Goal: Task Accomplishment & Management: Use online tool/utility

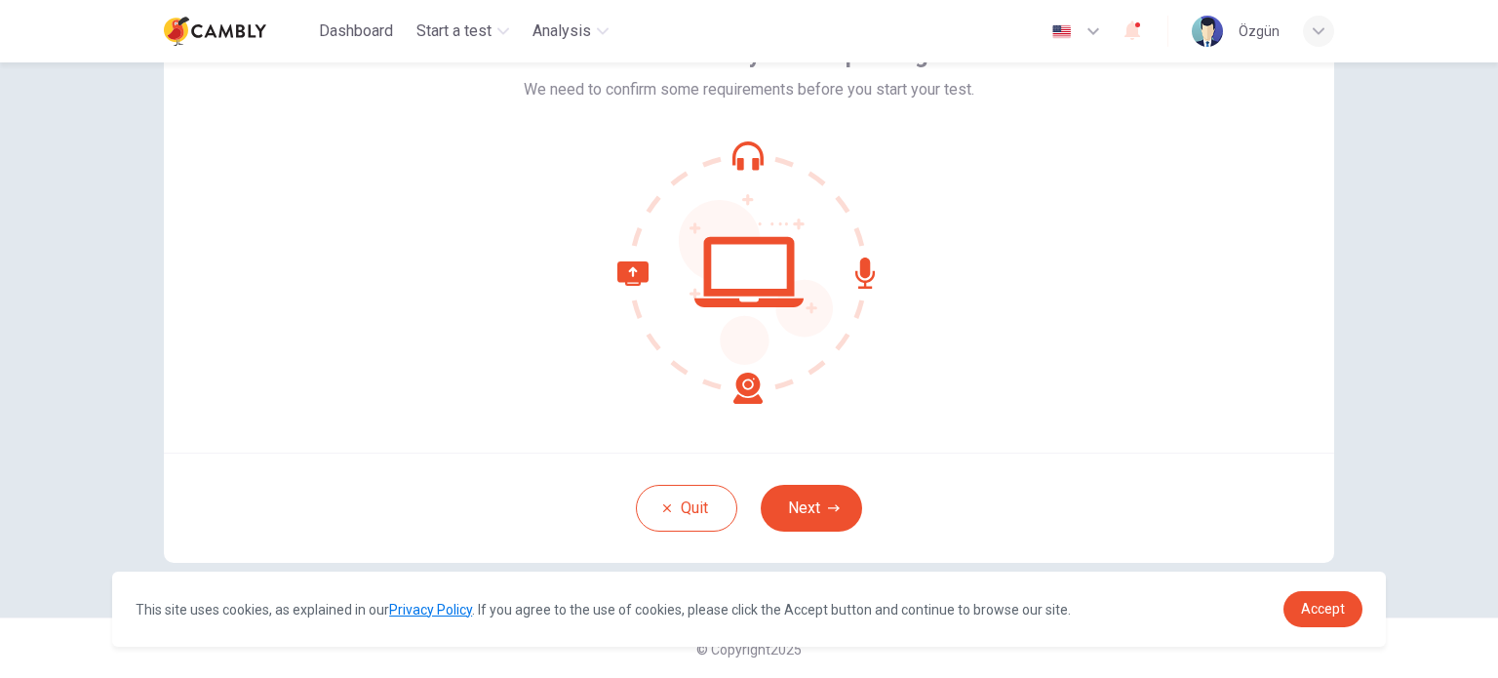
scroll to position [134, 0]
click at [802, 519] on button "Next" at bounding box center [811, 507] width 101 height 47
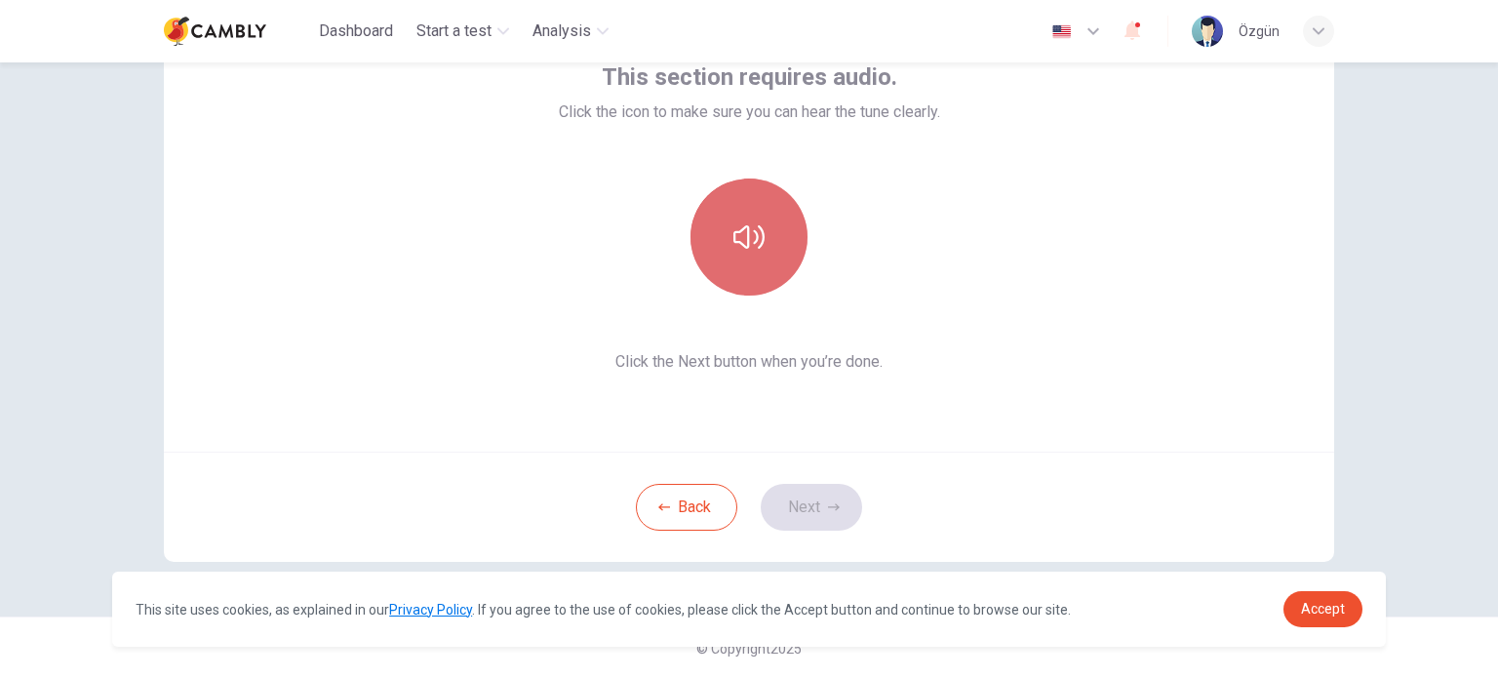
click at [753, 246] on icon "button" at bounding box center [749, 236] width 31 height 31
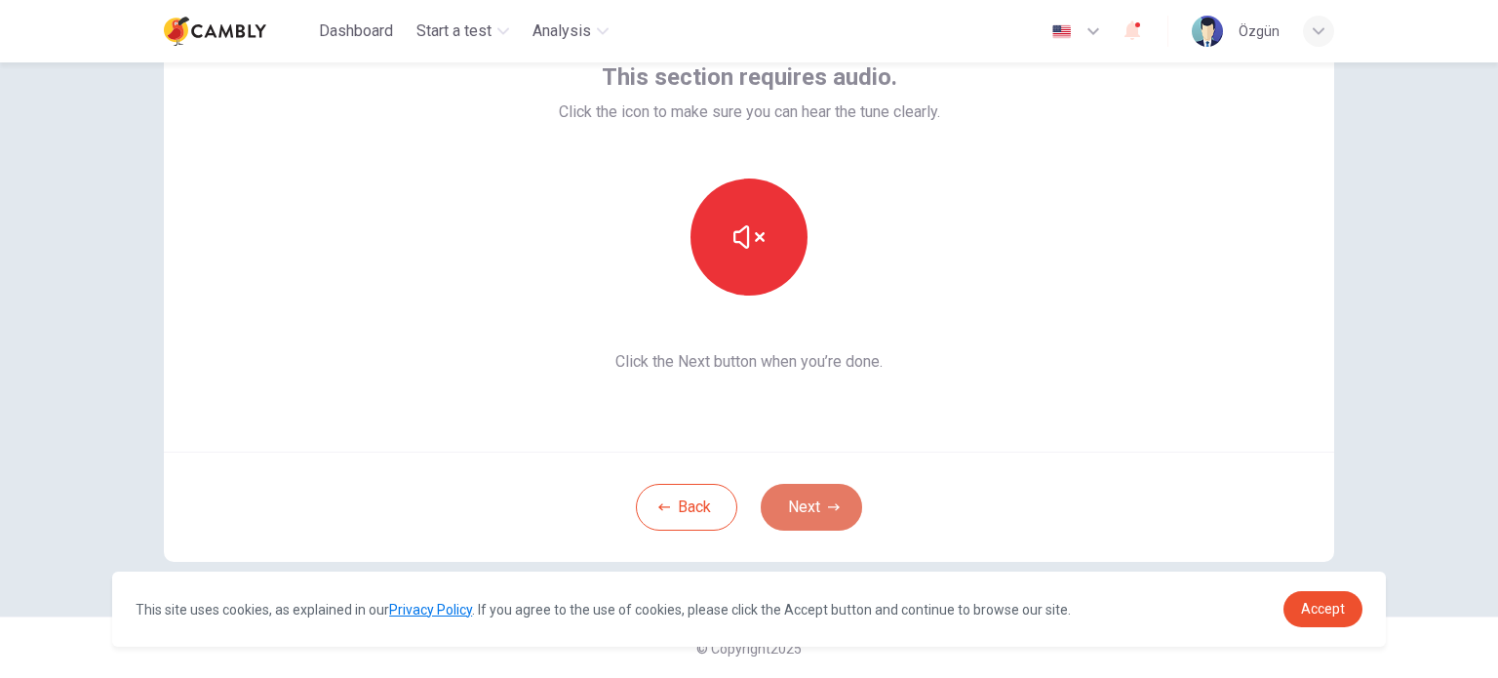
click at [804, 508] on button "Next" at bounding box center [811, 507] width 101 height 47
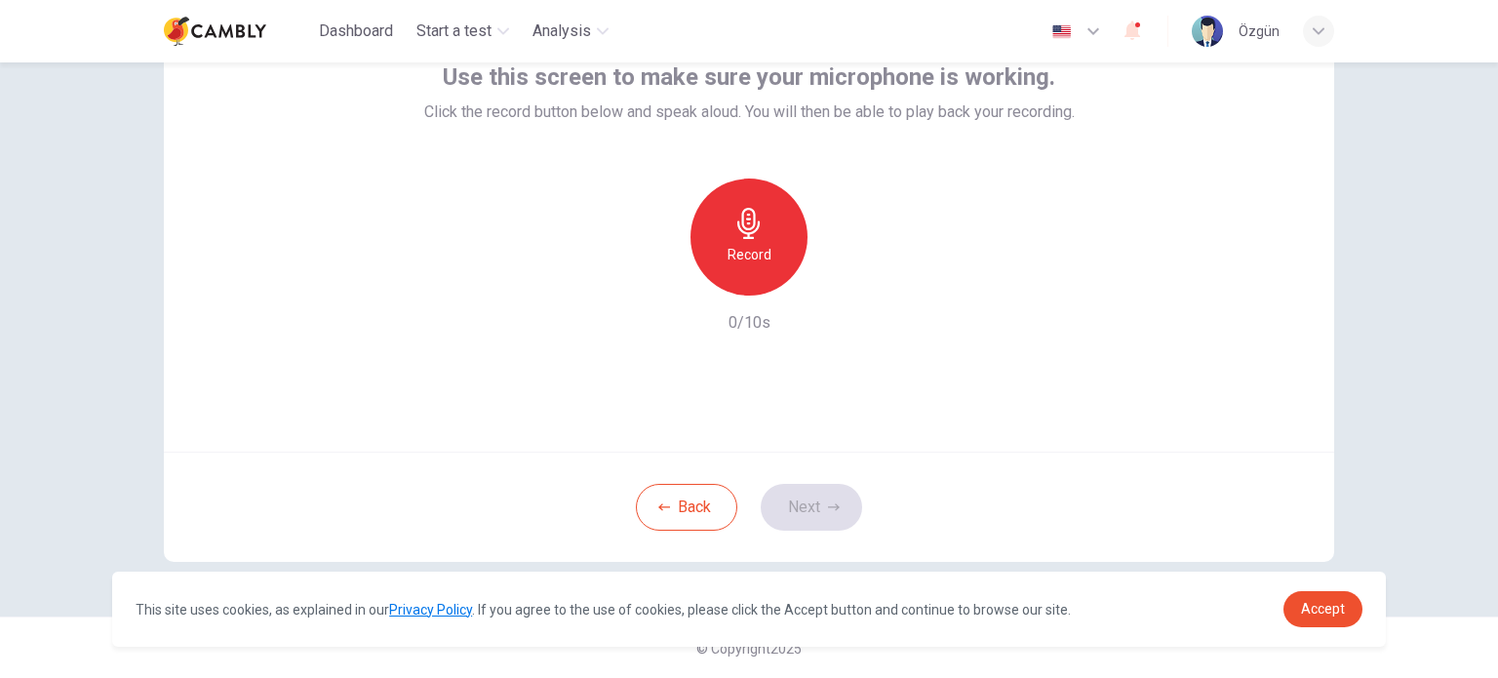
click at [755, 256] on h6 "Record" at bounding box center [750, 254] width 44 height 23
click at [769, 249] on div "Stop" at bounding box center [749, 237] width 117 height 117
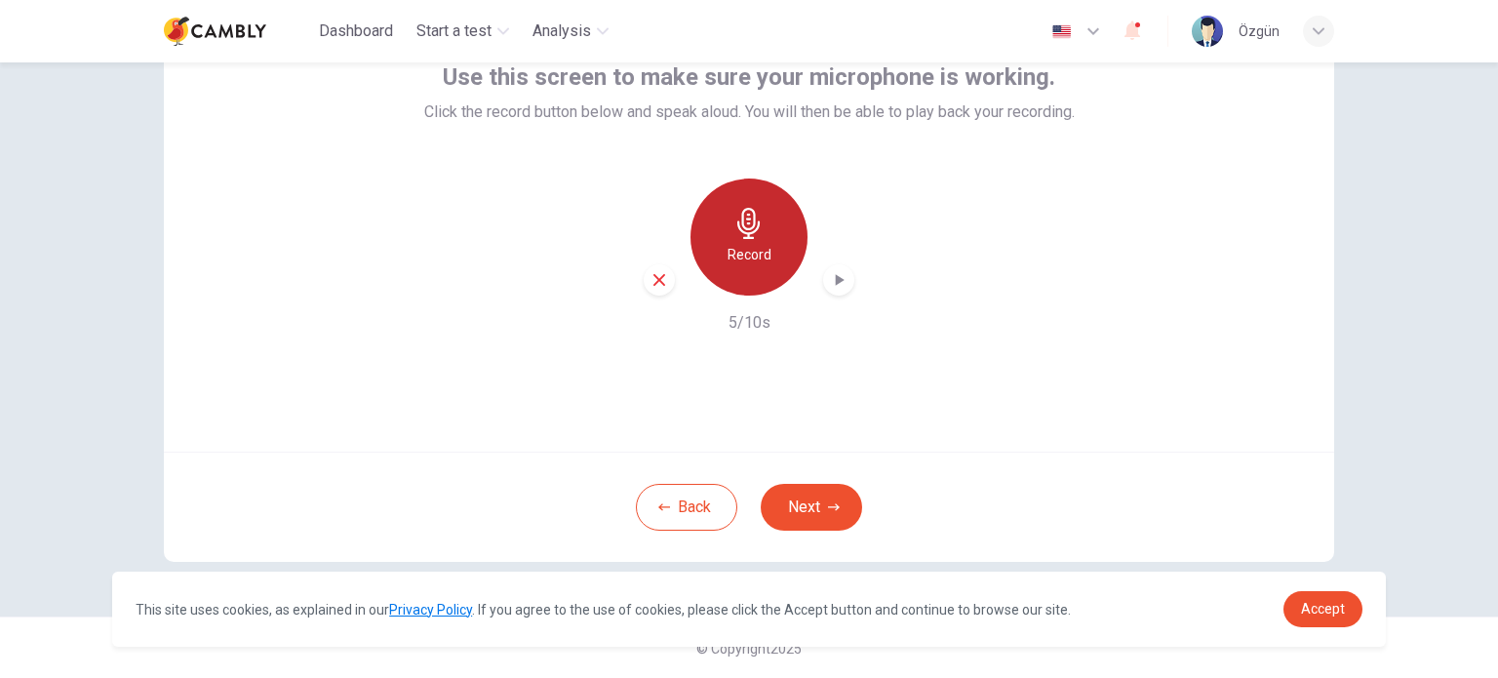
click at [736, 222] on icon "button" at bounding box center [749, 223] width 31 height 31
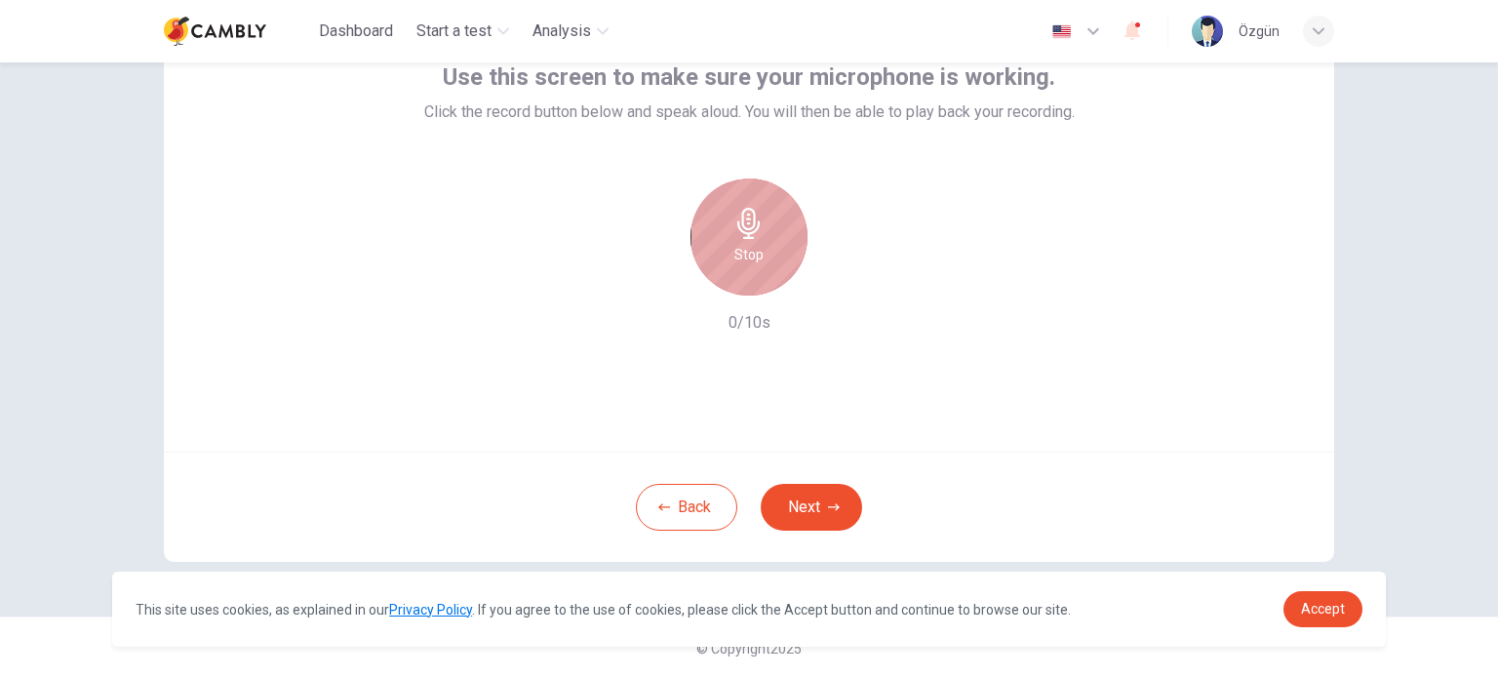
click at [736, 222] on icon "button" at bounding box center [749, 223] width 31 height 31
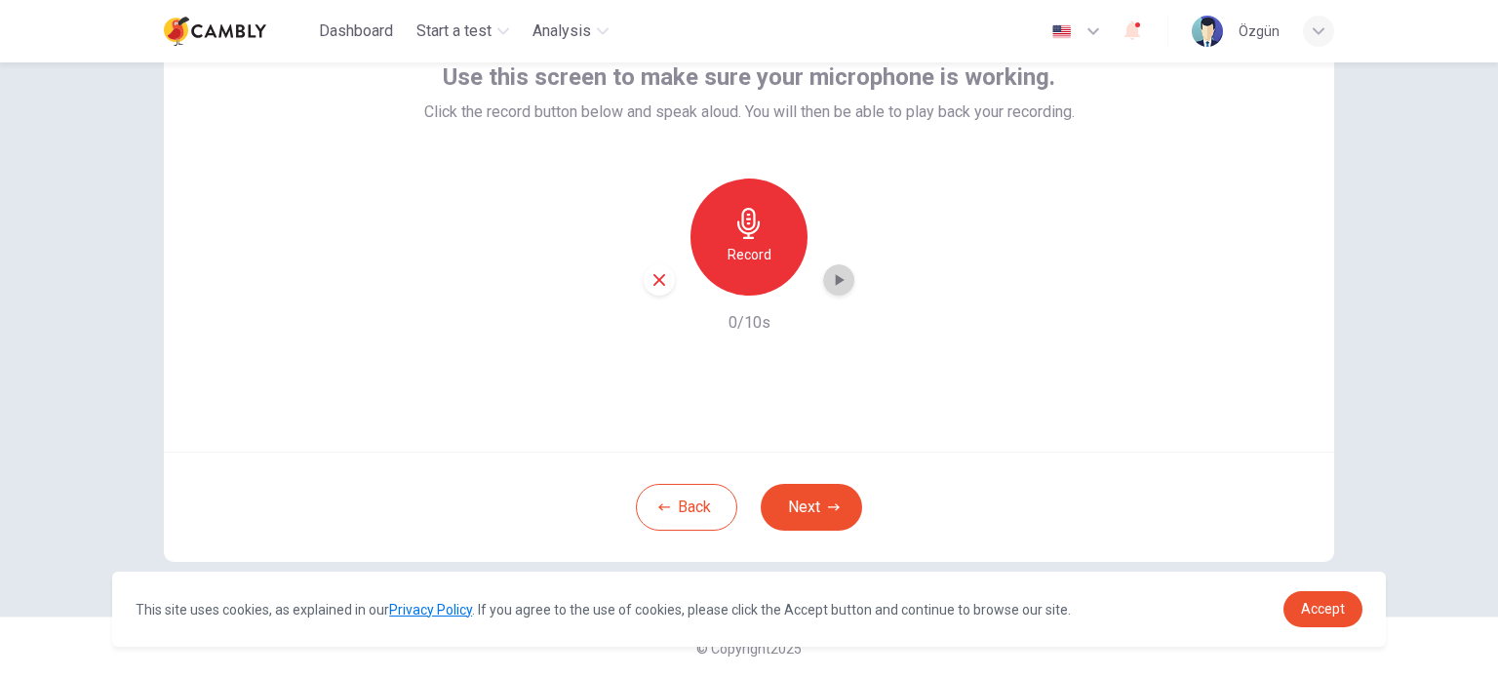
click at [829, 281] on icon "button" at bounding box center [839, 280] width 20 height 20
click at [812, 507] on button "Next" at bounding box center [811, 507] width 101 height 47
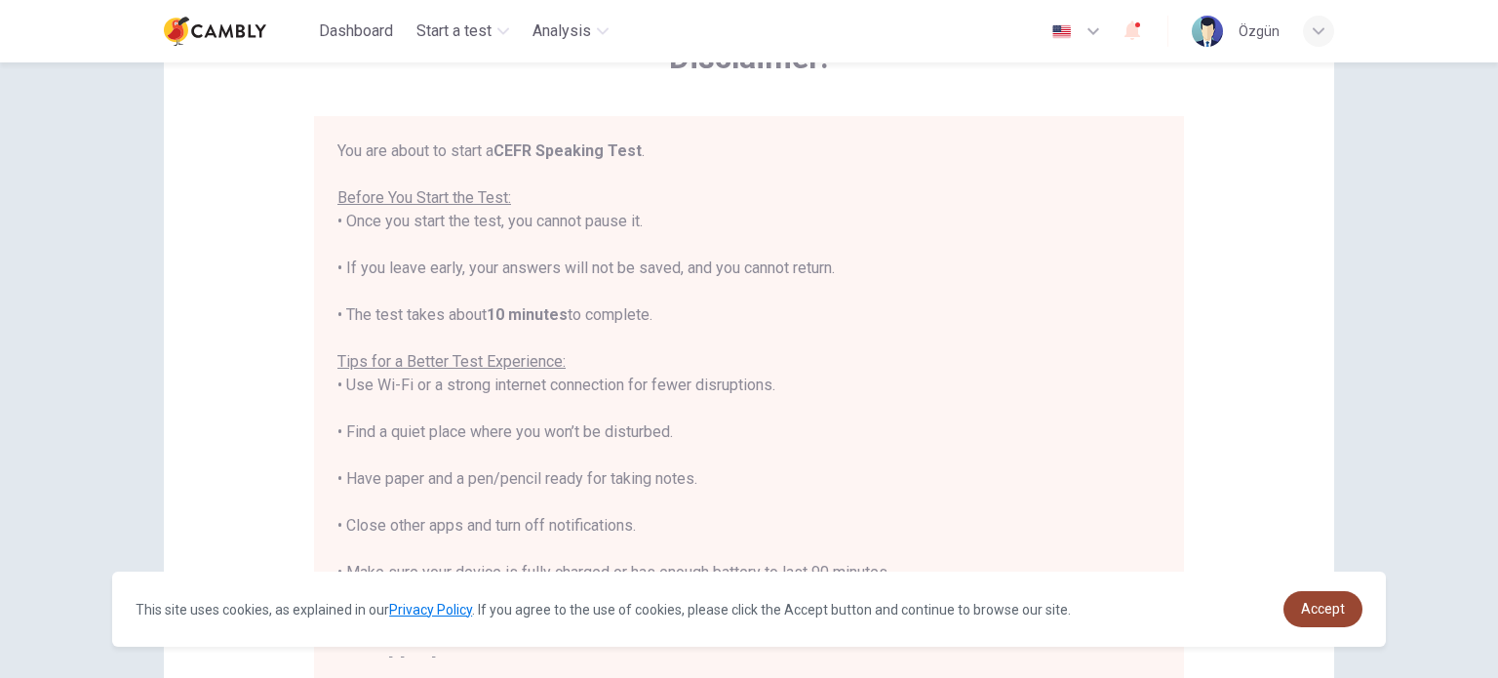
click at [1325, 608] on span "Accept" at bounding box center [1323, 609] width 44 height 16
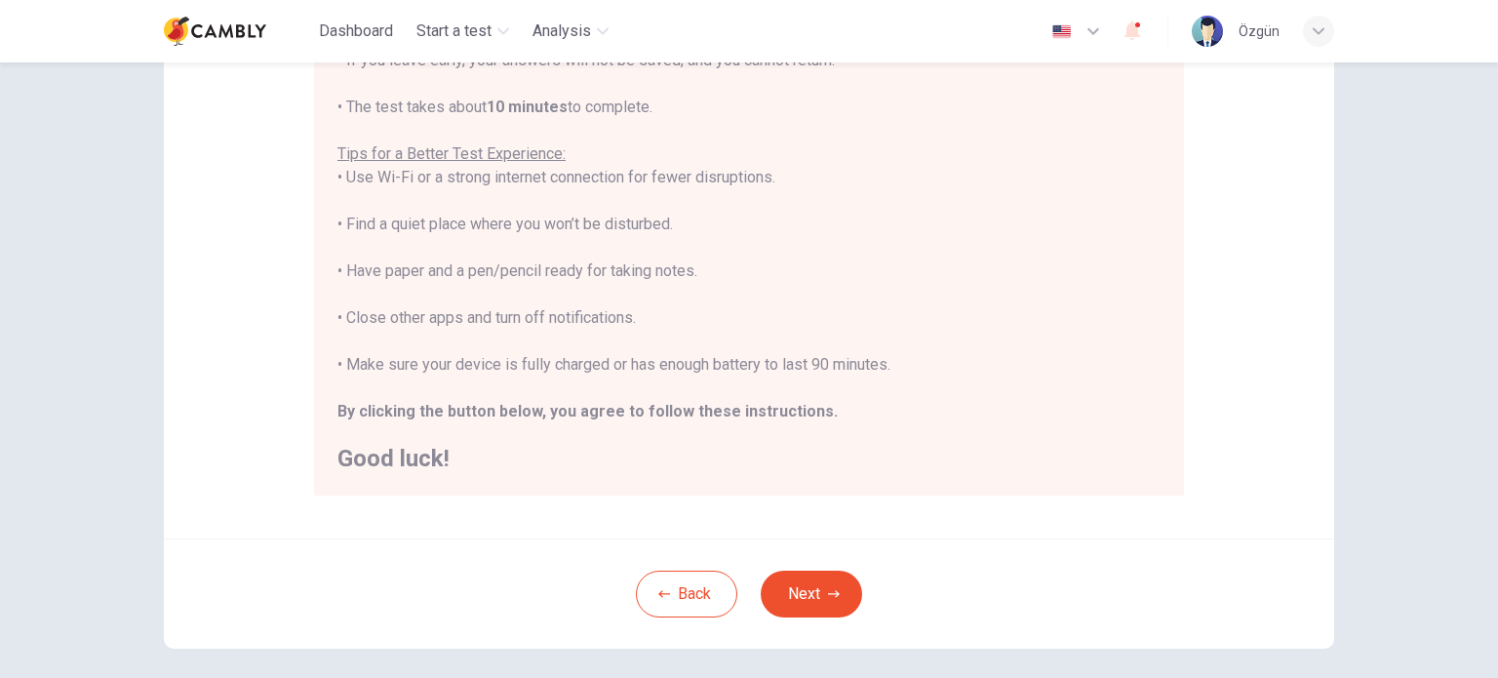
scroll to position [320, 0]
click at [835, 586] on button "Next" at bounding box center [811, 593] width 101 height 47
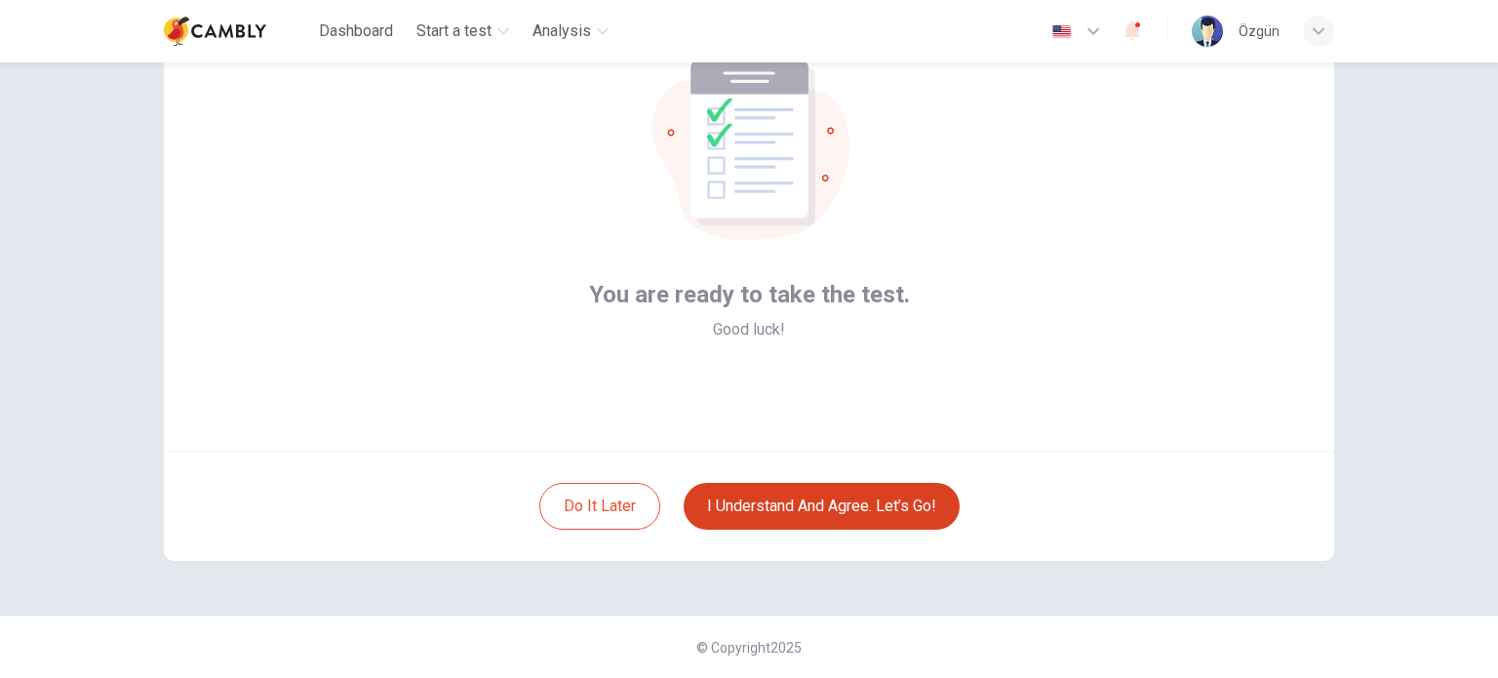
scroll to position [134, 0]
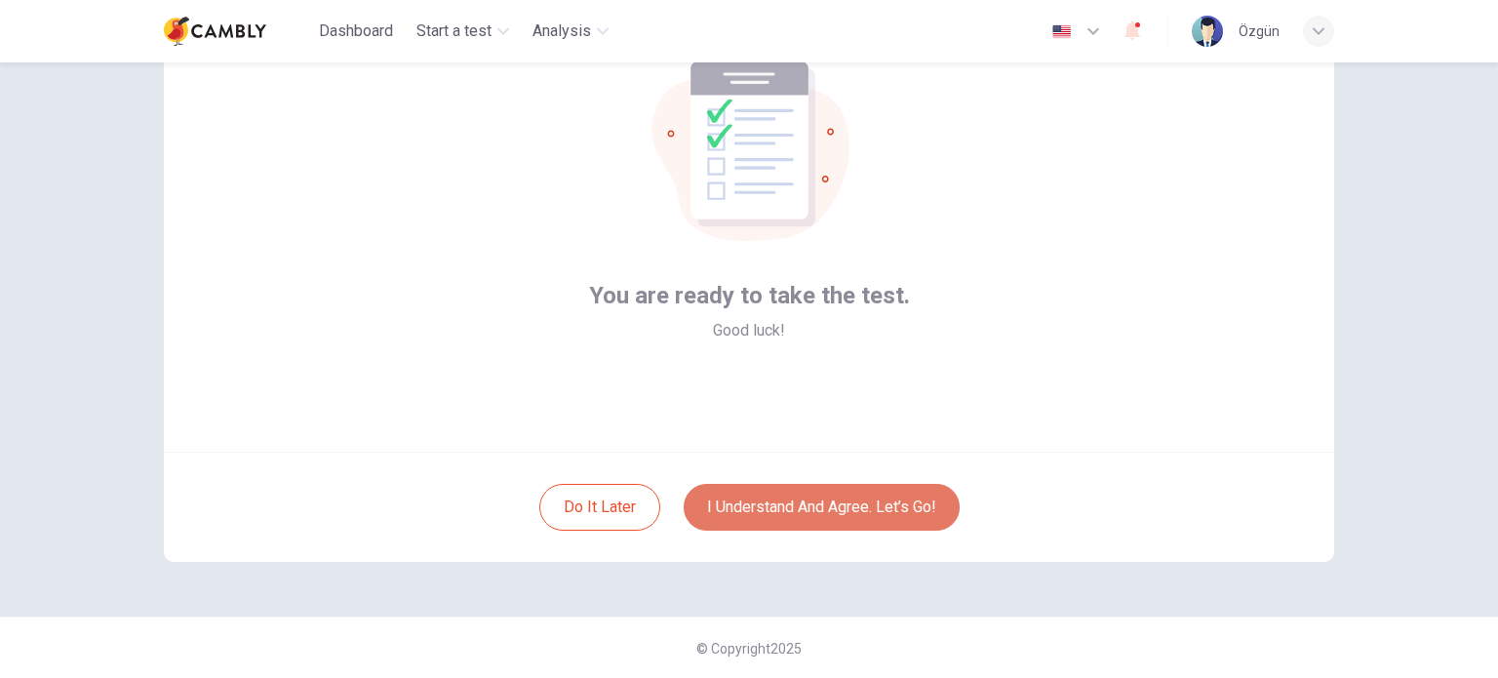
click at [852, 502] on button "I understand and agree. Let’s go!" at bounding box center [822, 507] width 276 height 47
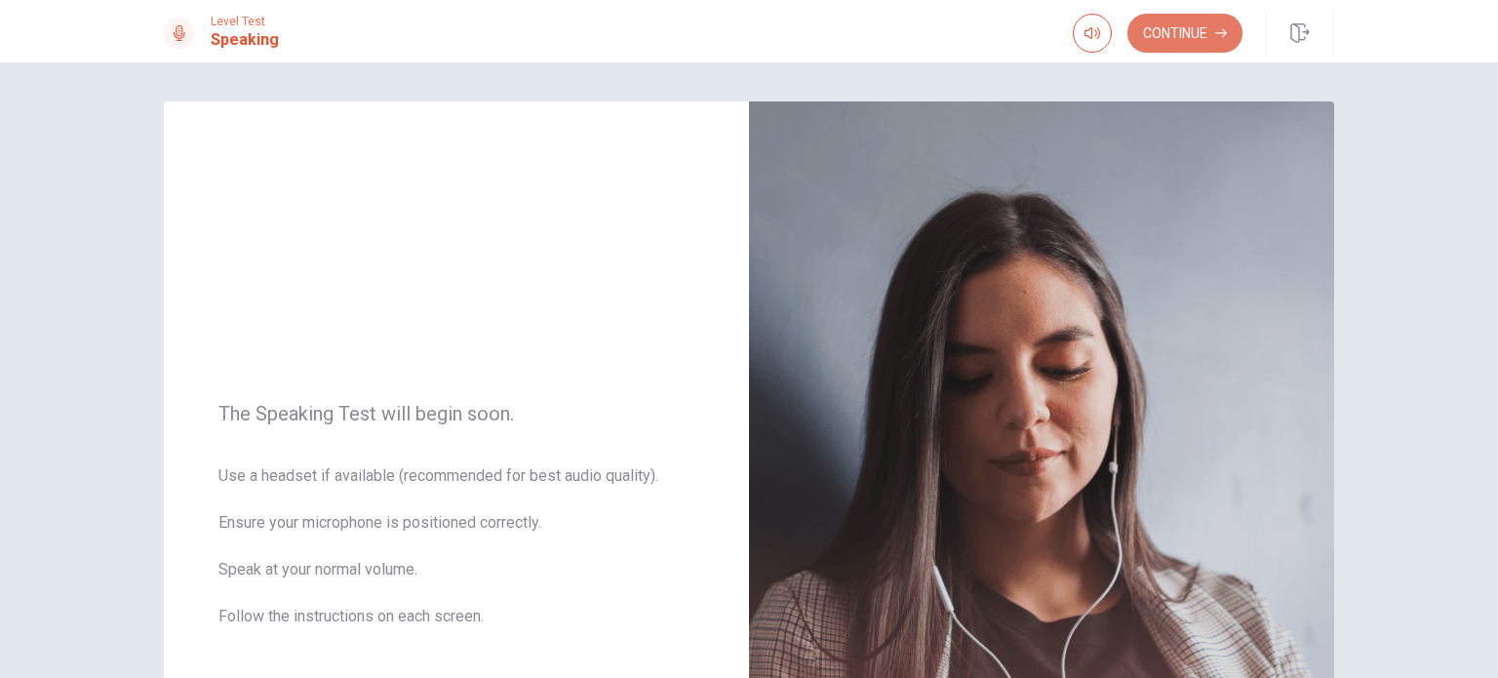
click at [1209, 35] on button "Continue" at bounding box center [1185, 33] width 115 height 39
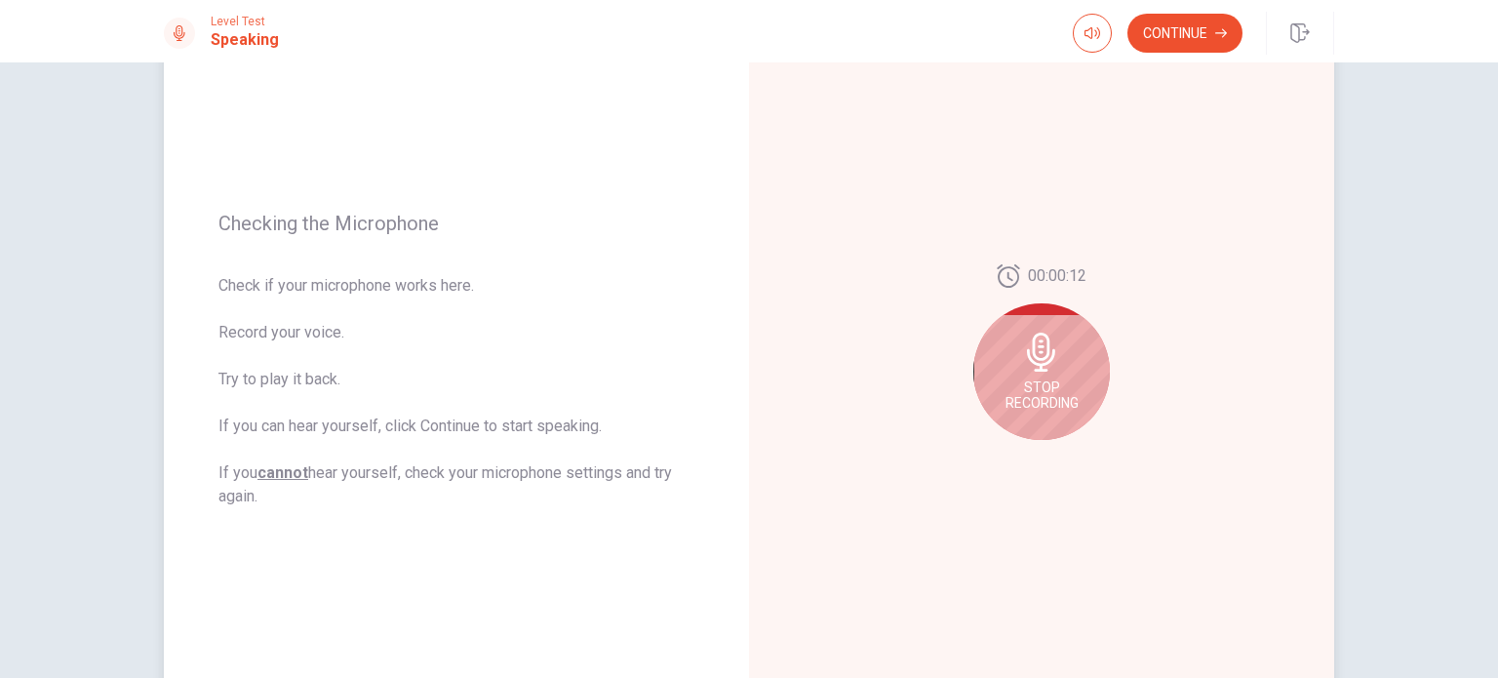
scroll to position [168, 0]
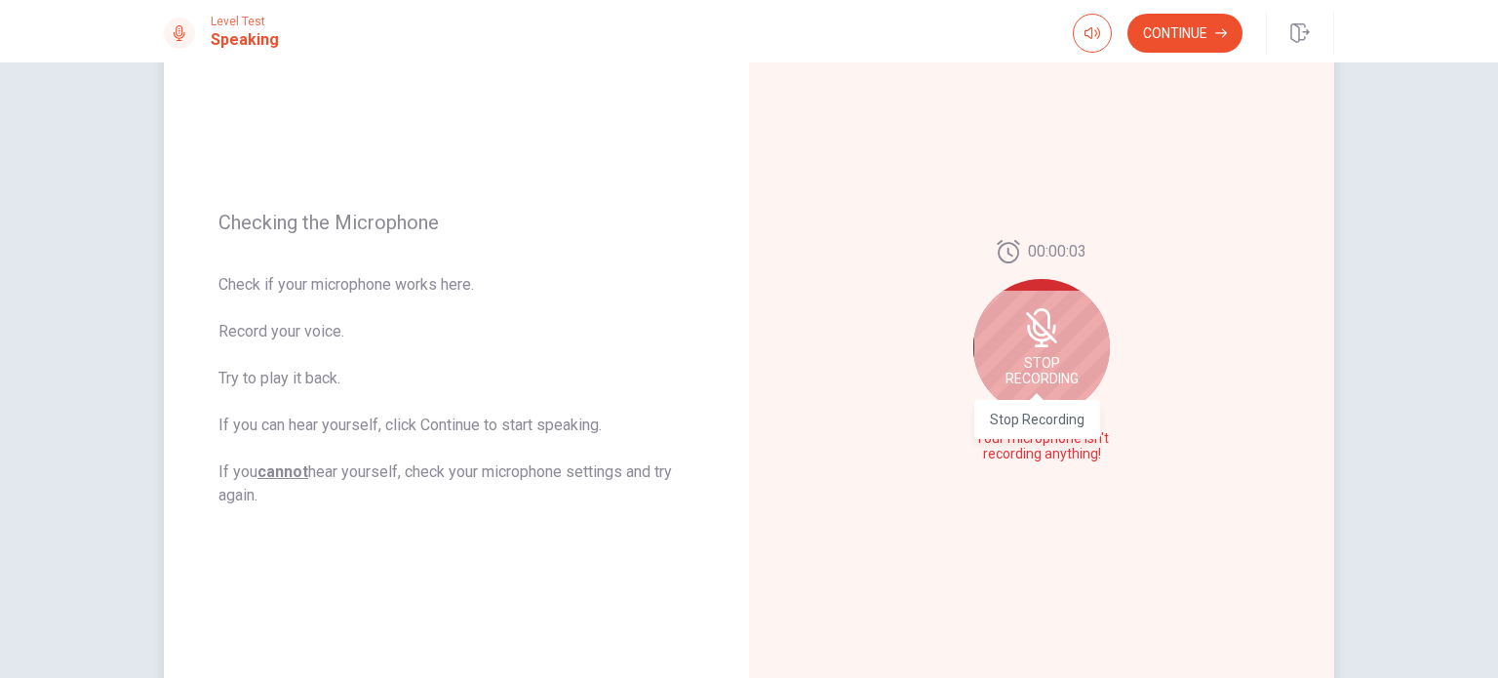
click at [1048, 370] on span "Stop Recording" at bounding box center [1042, 370] width 73 height 31
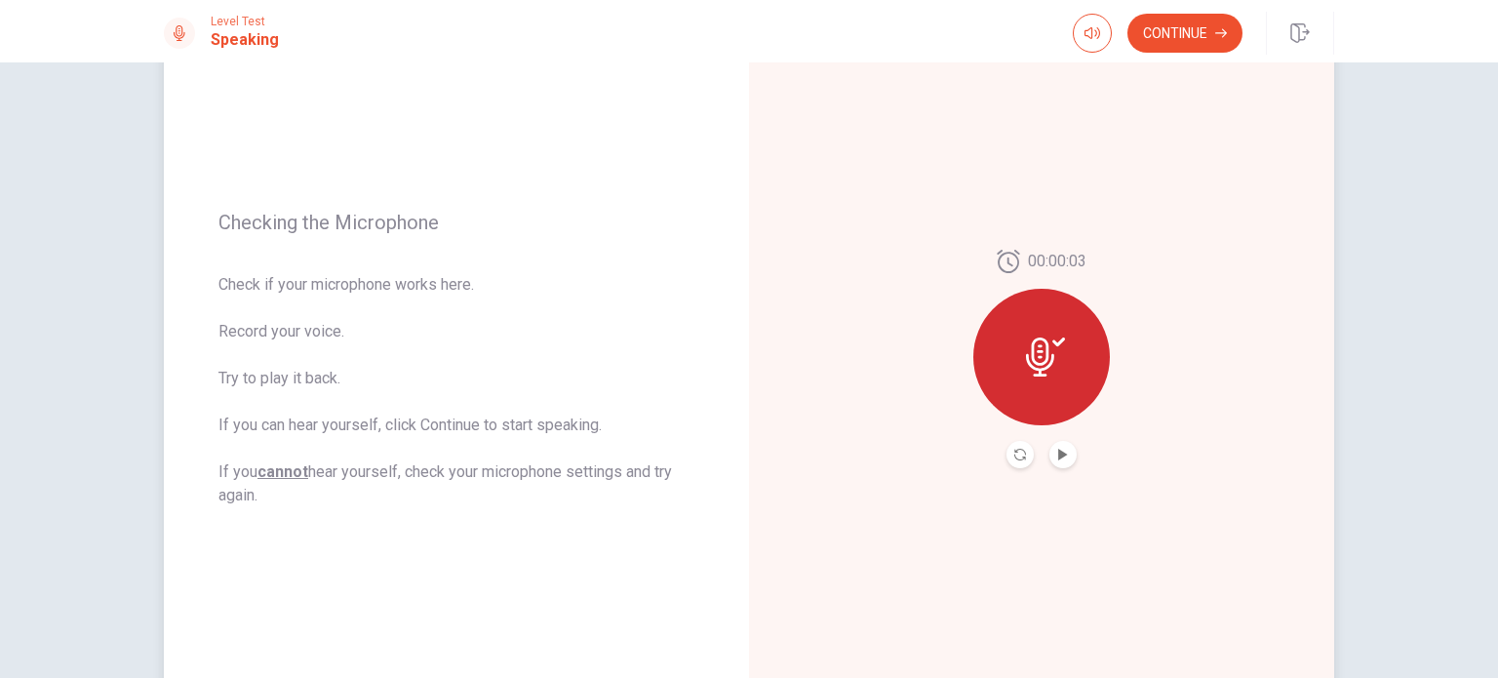
click at [1041, 343] on icon at bounding box center [1040, 357] width 28 height 39
click at [1011, 466] on button "Record Again" at bounding box center [1020, 454] width 27 height 27
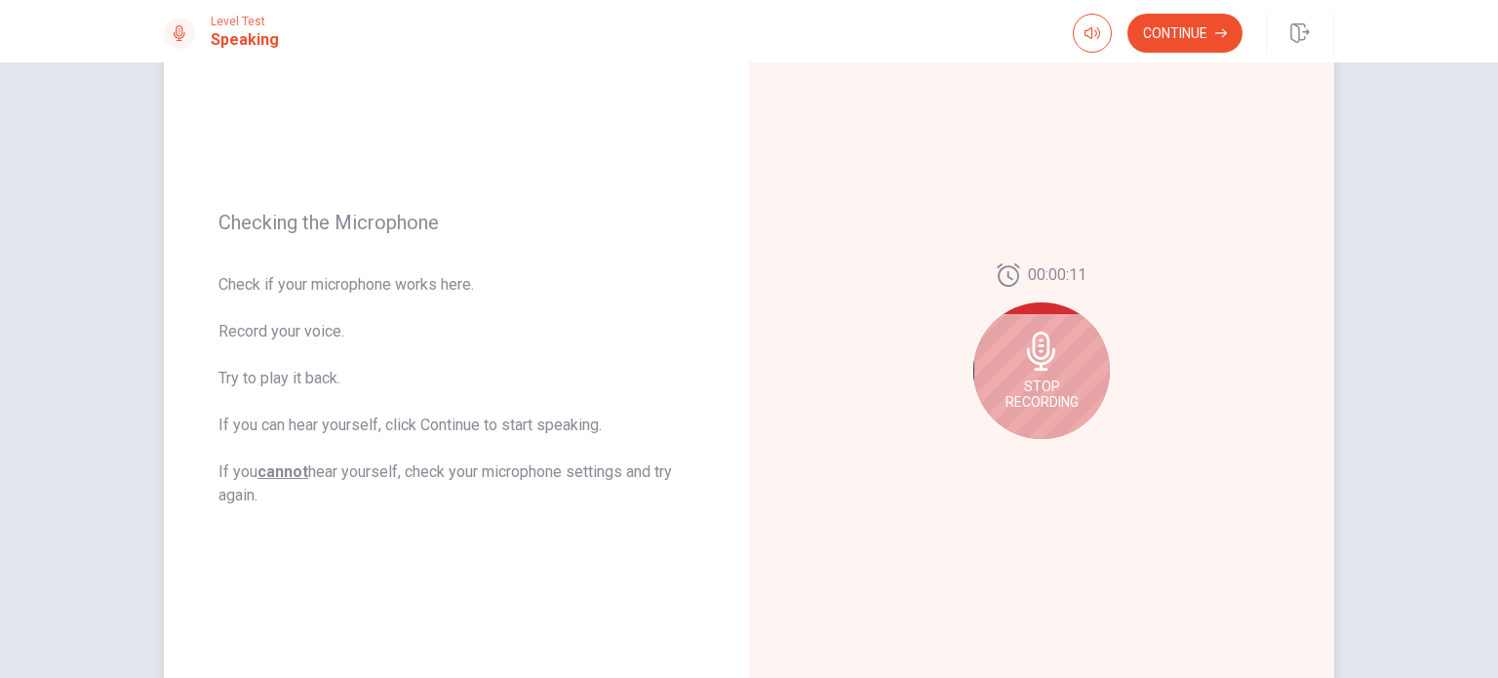
click at [1073, 379] on span "Stop Recording" at bounding box center [1042, 393] width 73 height 31
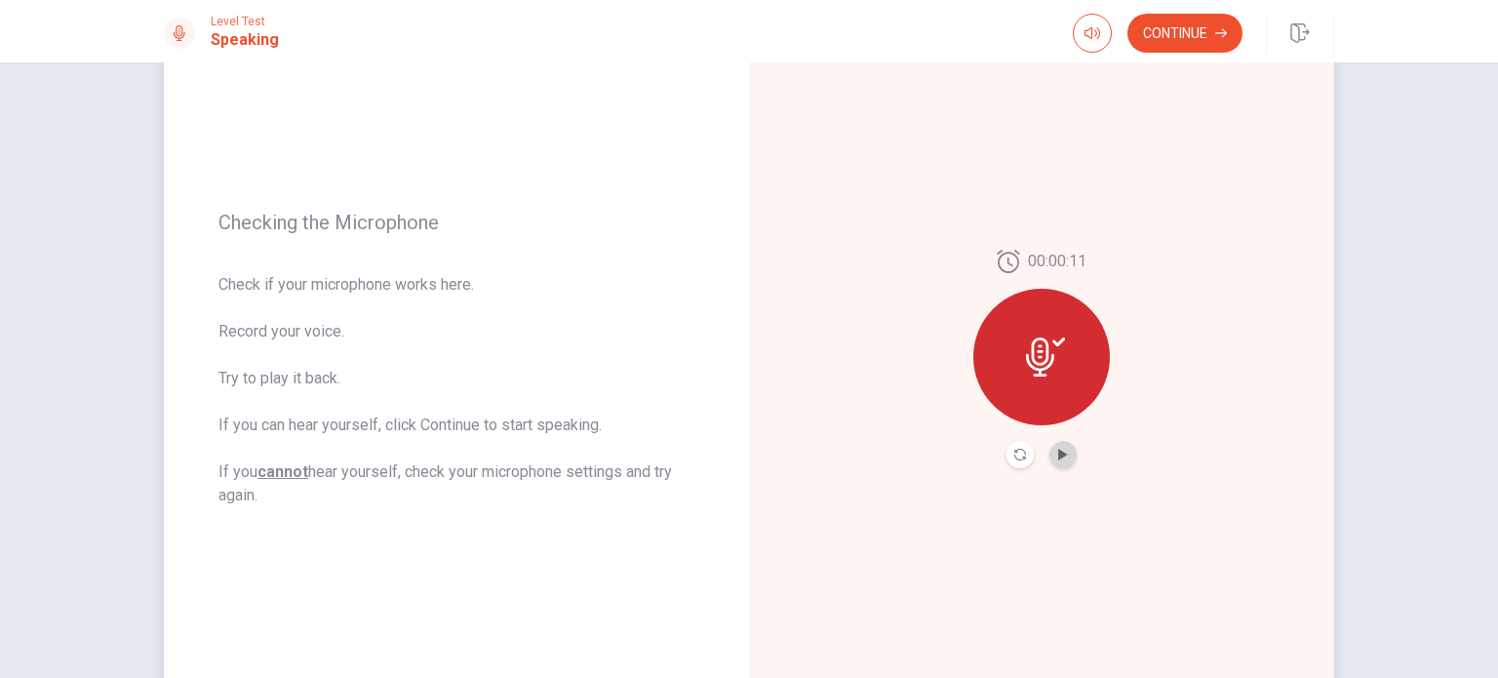
click at [1055, 460] on button "Play Audio" at bounding box center [1063, 454] width 27 height 27
click at [1185, 40] on button "Continue" at bounding box center [1185, 33] width 115 height 39
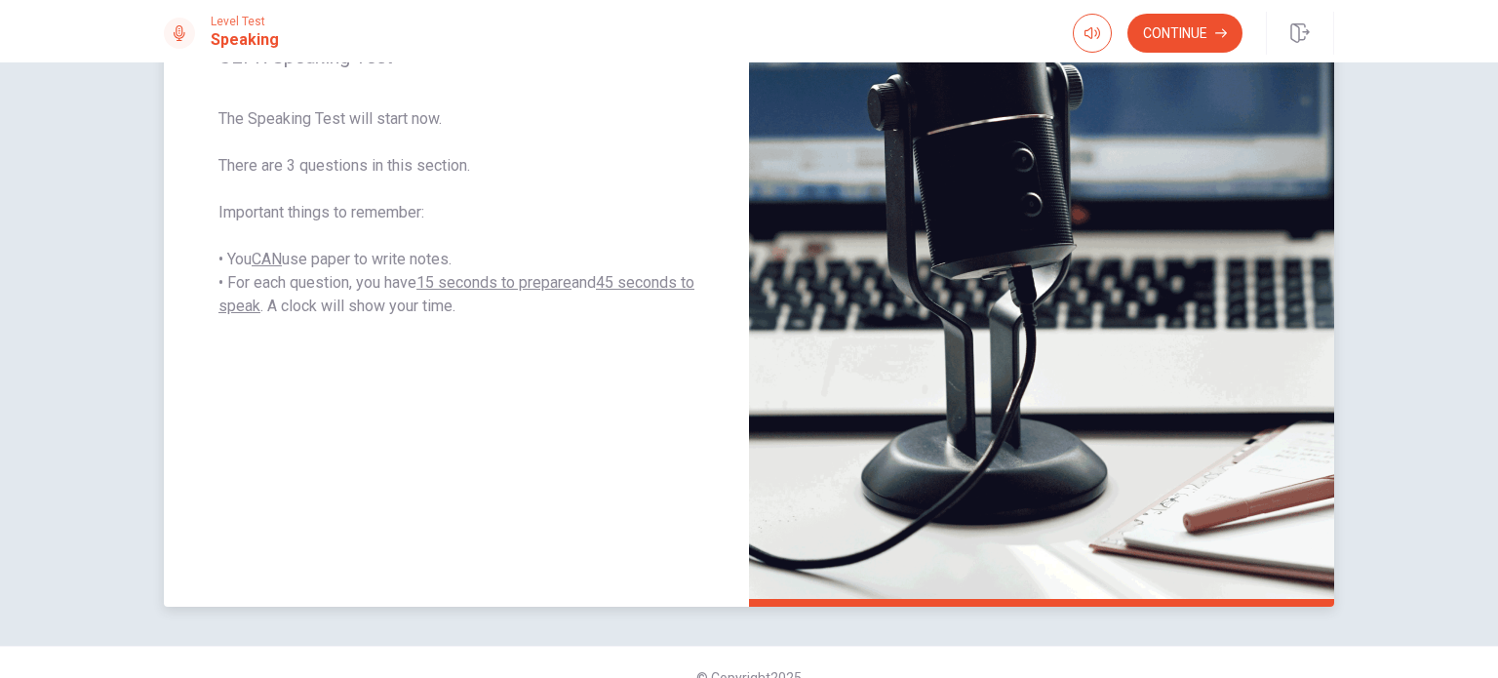
scroll to position [343, 0]
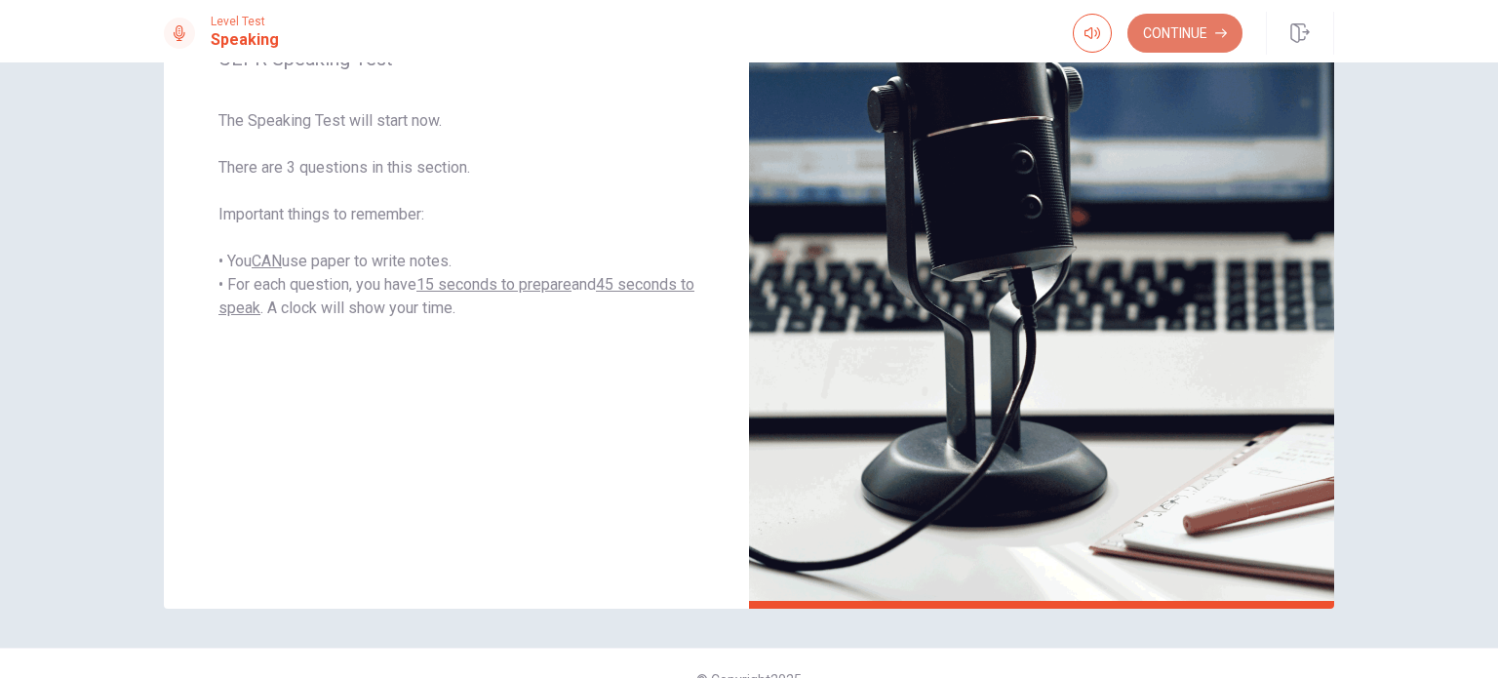
click at [1165, 38] on button "Continue" at bounding box center [1185, 33] width 115 height 39
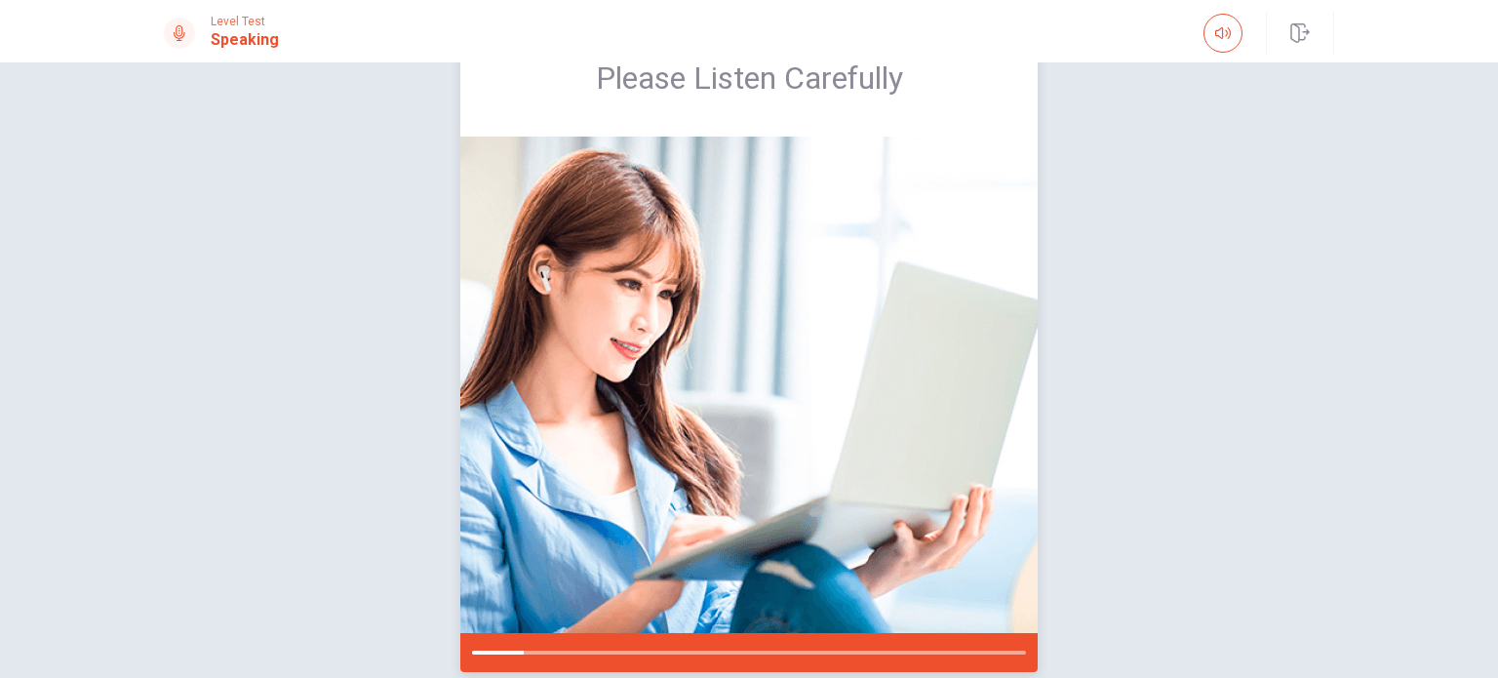
scroll to position [81, 0]
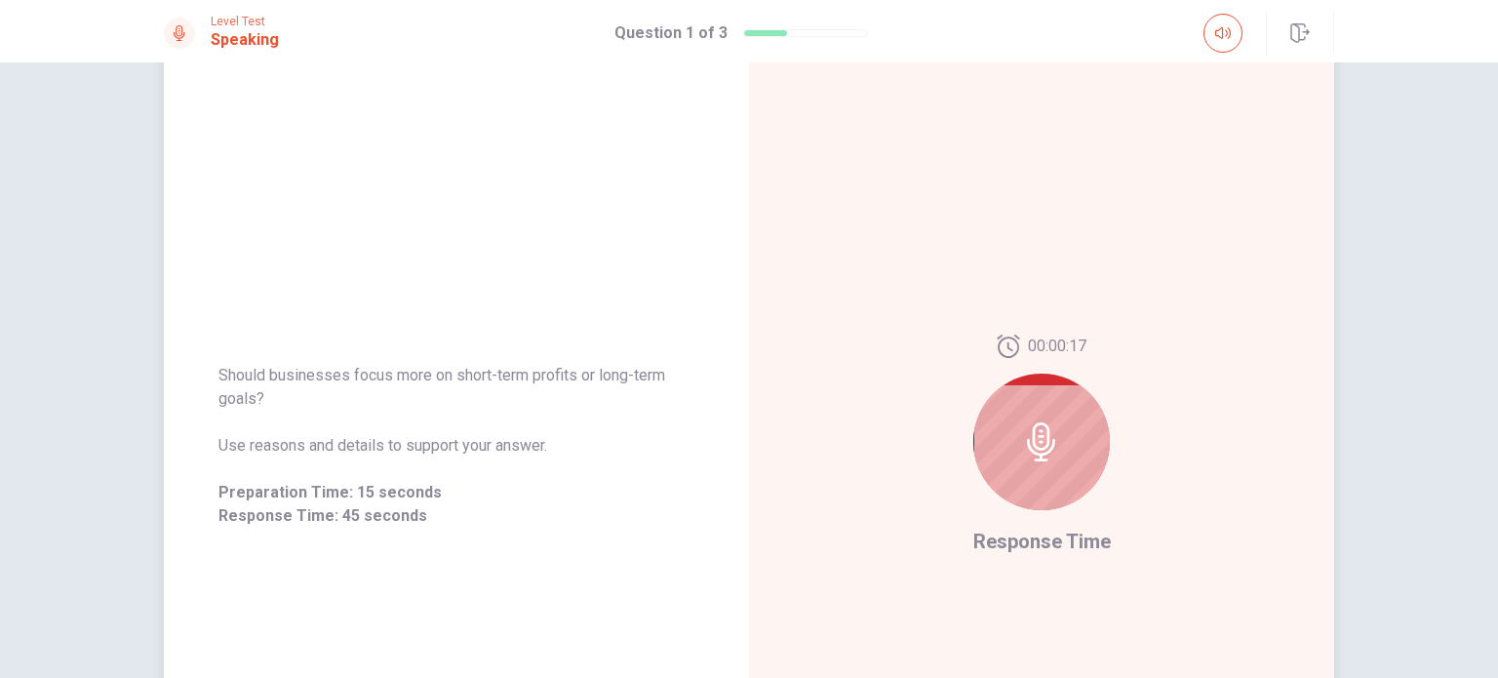
click at [1062, 460] on div at bounding box center [1042, 442] width 137 height 137
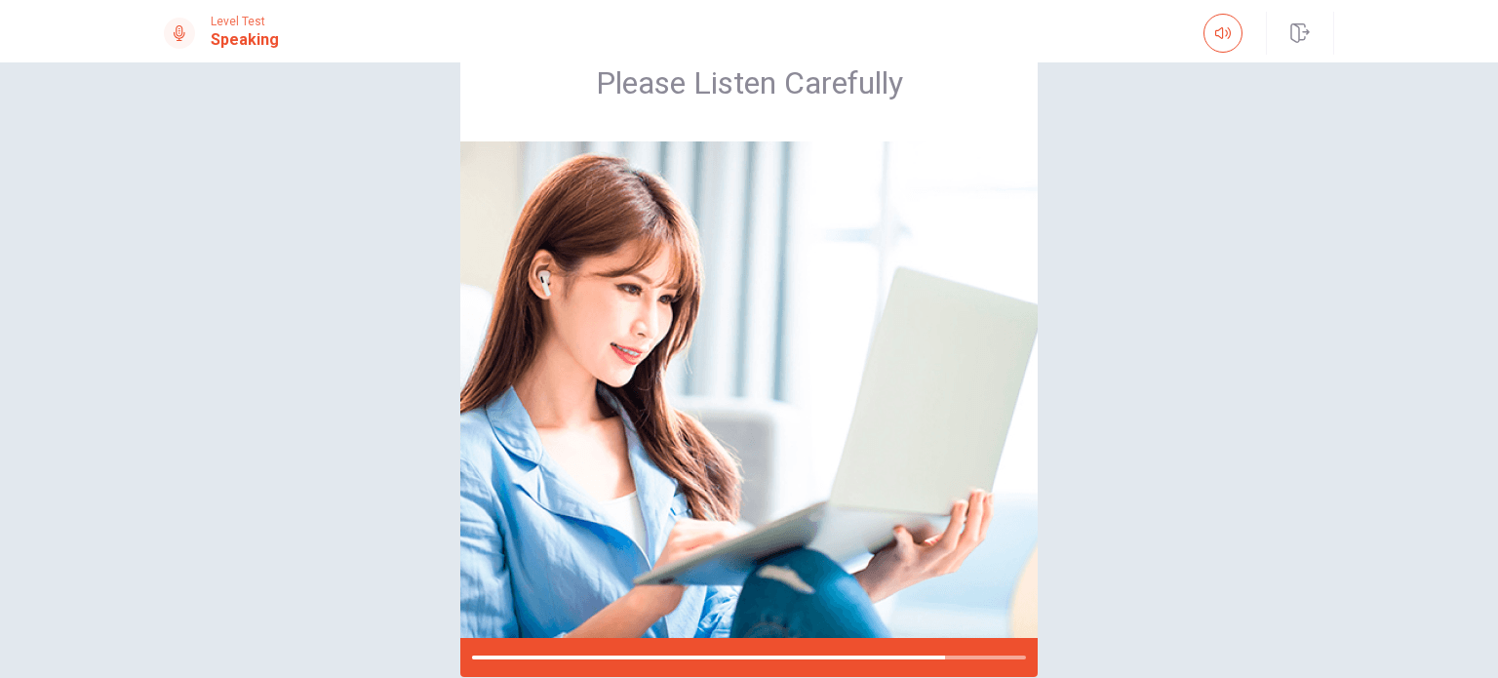
scroll to position [74, 0]
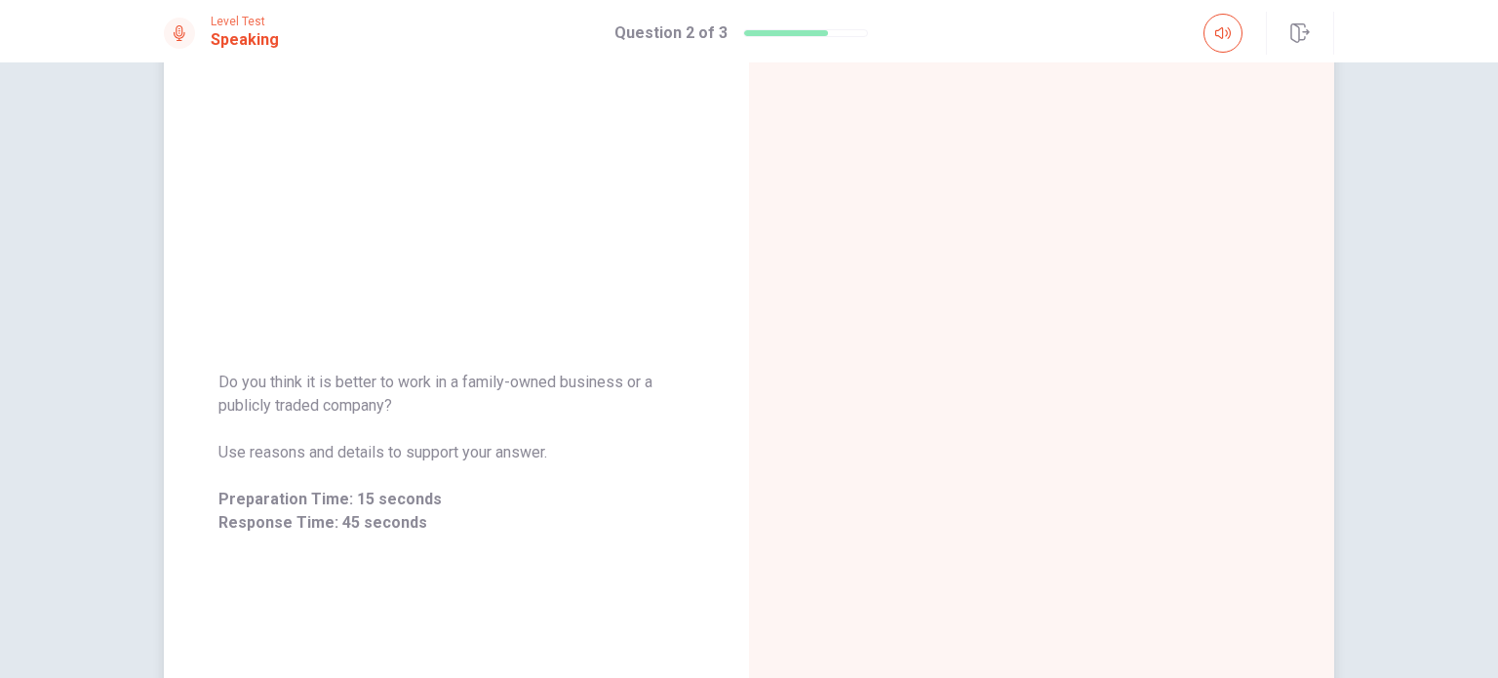
drag, startPoint x: 215, startPoint y: 380, endPoint x: 386, endPoint y: 406, distance: 173.5
click at [386, 406] on span "Do you think it is better to work in a family-owned business or a publicly trad…" at bounding box center [457, 394] width 476 height 47
drag, startPoint x: 386, startPoint y: 406, endPoint x: 254, endPoint y: 393, distance: 133.3
click at [254, 393] on span "Do you think it is better to work in a family-owned business or a publicly trad…" at bounding box center [457, 394] width 476 height 47
drag, startPoint x: 546, startPoint y: 456, endPoint x: 380, endPoint y: 380, distance: 182.1
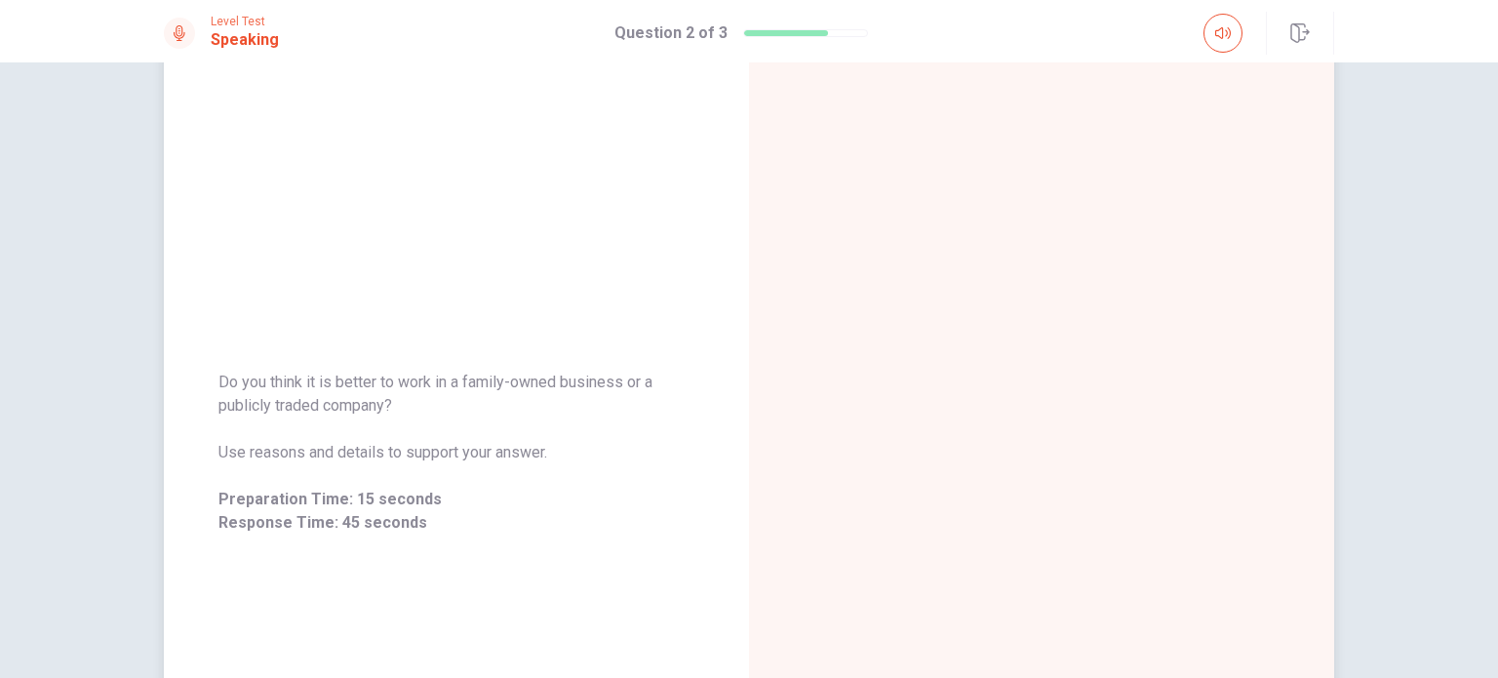
click at [380, 380] on div "Do you think it is better to work in a family-owned business or a publicly trad…" at bounding box center [457, 453] width 476 height 164
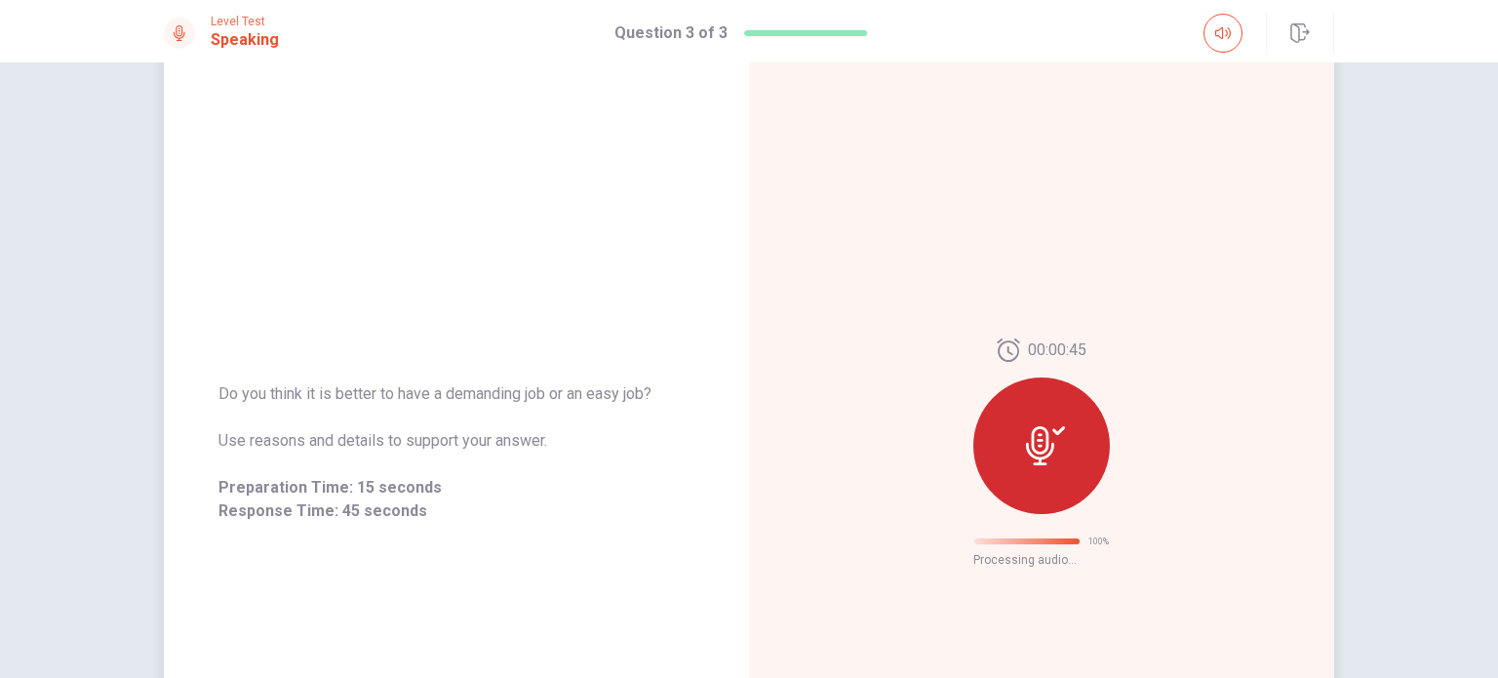
scroll to position [31, 0]
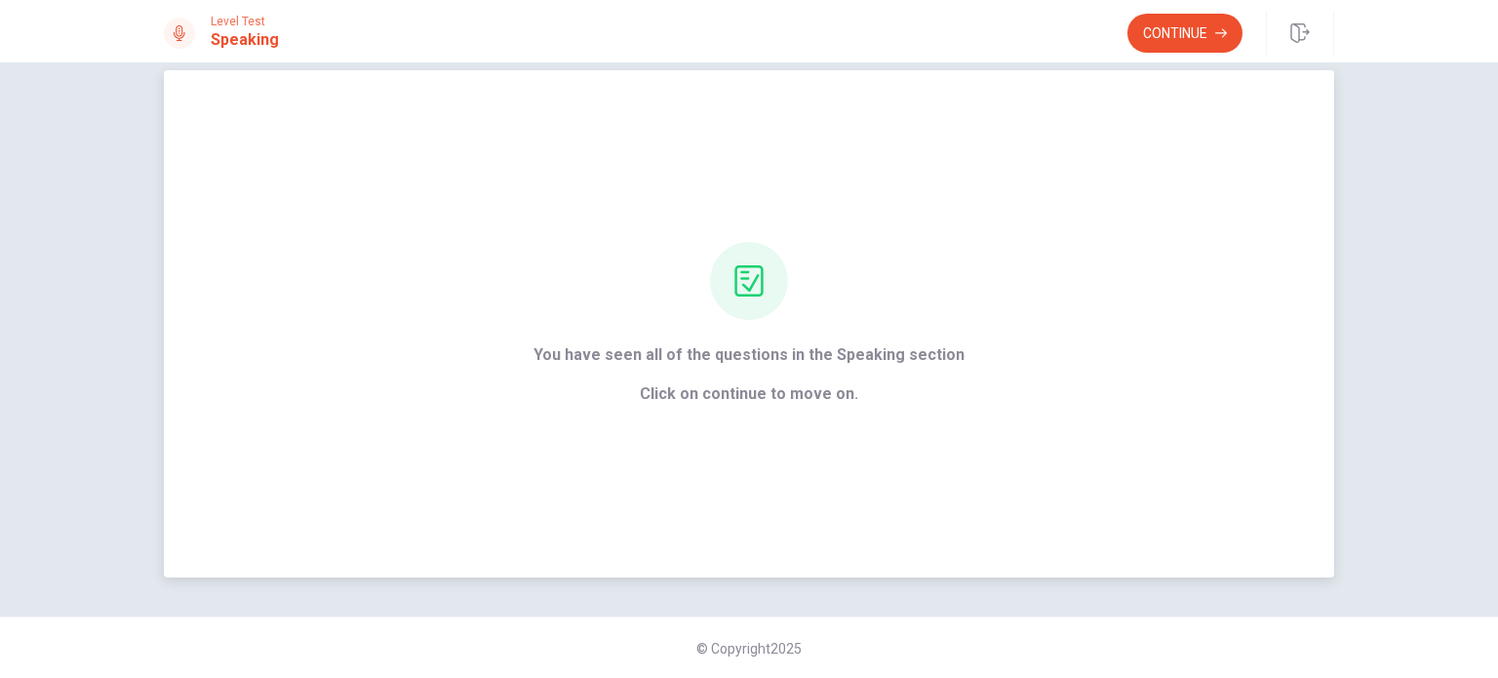
click at [751, 395] on span "Click on continue to move on." at bounding box center [749, 393] width 431 height 23
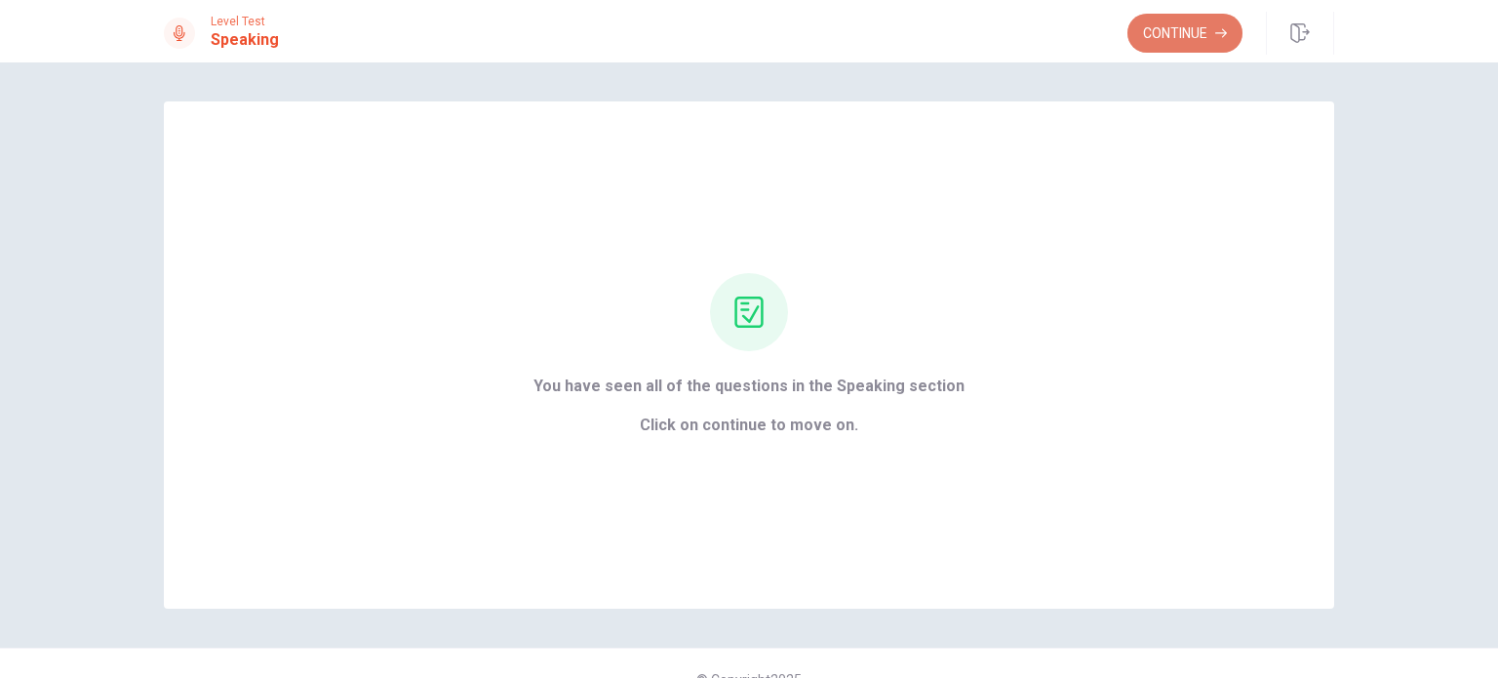
click at [1178, 34] on button "Continue" at bounding box center [1185, 33] width 115 height 39
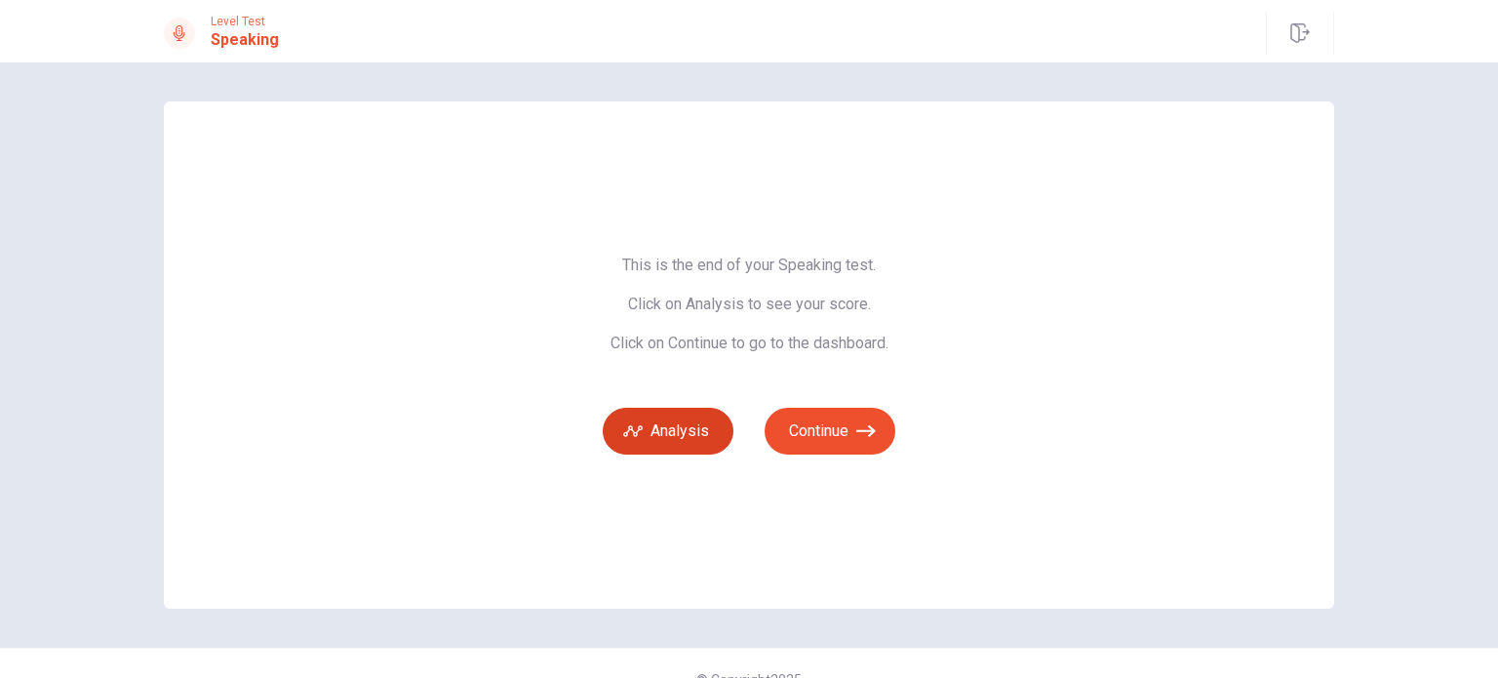
click at [677, 437] on button "Analysis" at bounding box center [668, 431] width 131 height 47
